Goal: Task Accomplishment & Management: Manage account settings

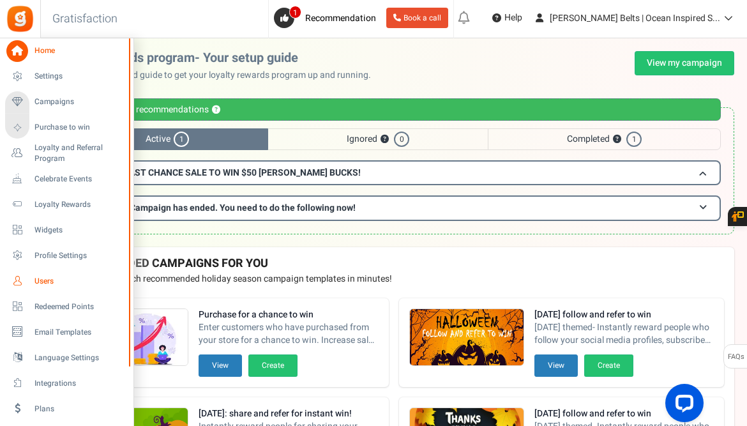
click at [23, 278] on icon at bounding box center [17, 281] width 22 height 22
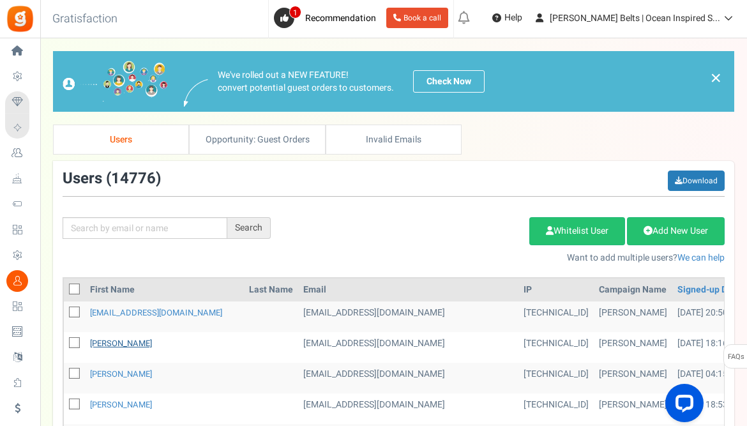
click at [120, 345] on link "[PERSON_NAME]" at bounding box center [121, 343] width 62 height 12
click at [137, 405] on link "[PERSON_NAME]" at bounding box center [121, 405] width 62 height 12
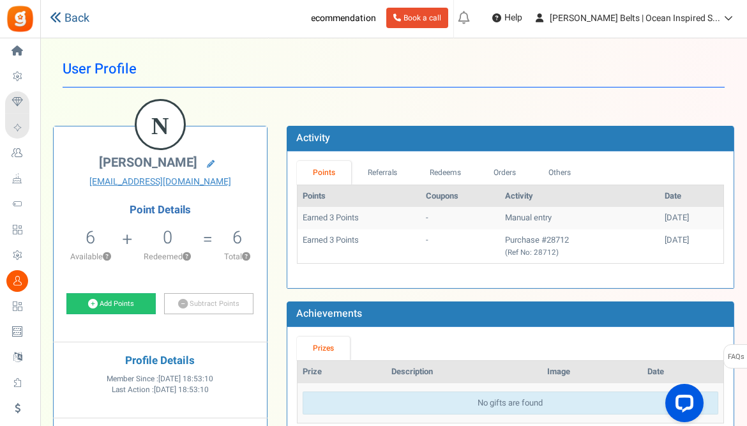
click at [57, 15] on icon at bounding box center [55, 16] width 11 height 11
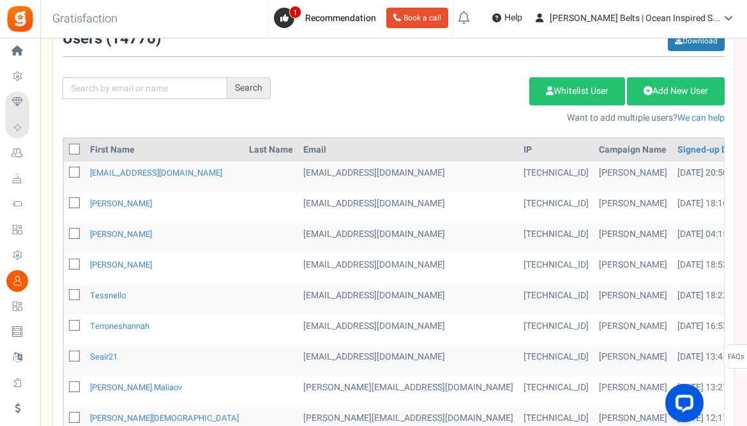
scroll to position [139, 0]
